Goal: Check status

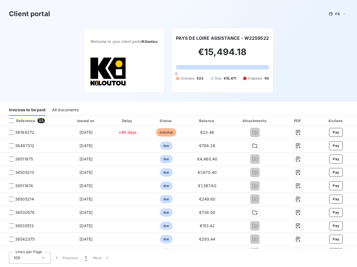
click at [335, 14] on span "FR" at bounding box center [337, 14] width 4 height 4
click at [220, 38] on h6 "PAYS DE LOIRE ASSISTANCE - W2259522" at bounding box center [222, 38] width 93 height 7
click at [27, 110] on div "Invoices to be paid" at bounding box center [27, 110] width 36 height 12
click at [65, 110] on div "All documents" at bounding box center [65, 110] width 26 height 12
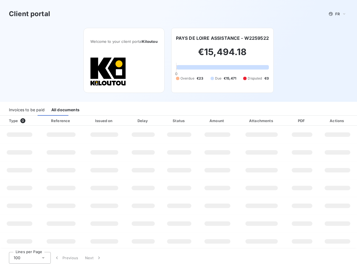
click at [31, 121] on div at bounding box center [34, 121] width 6 height 6
click at [11, 121] on div "Type 0" at bounding box center [22, 121] width 32 height 6
click at [85, 121] on div "Issued on" at bounding box center [104, 121] width 40 height 6
click at [126, 121] on div "Delay" at bounding box center [142, 121] width 33 height 6
click at [164, 121] on div "Status" at bounding box center [179, 121] width 35 height 6
